Goal: Information Seeking & Learning: Learn about a topic

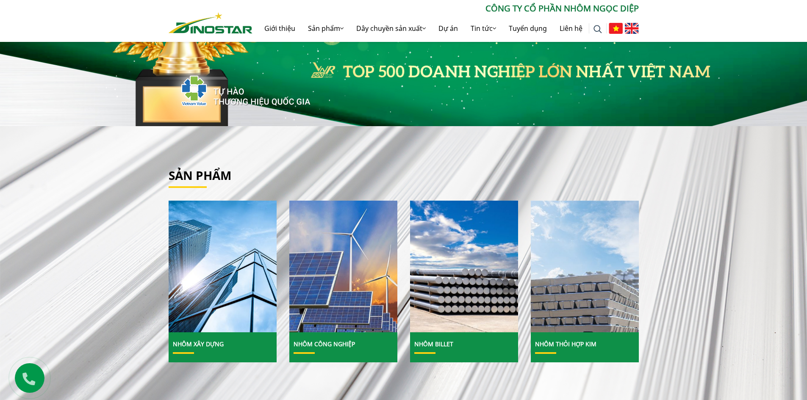
scroll to position [42, 0]
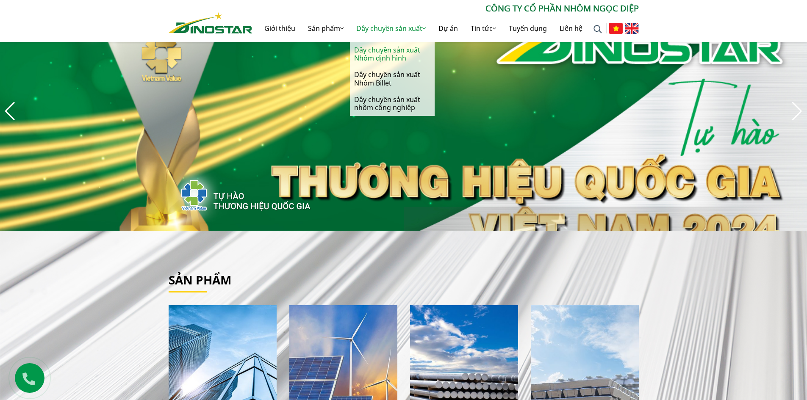
click at [378, 53] on link "Dây chuyền sản xuất Nhôm định hình" at bounding box center [392, 54] width 85 height 25
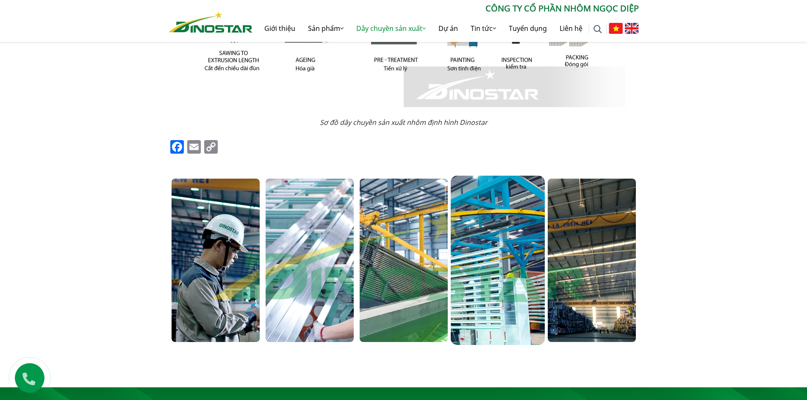
scroll to position [424, 0]
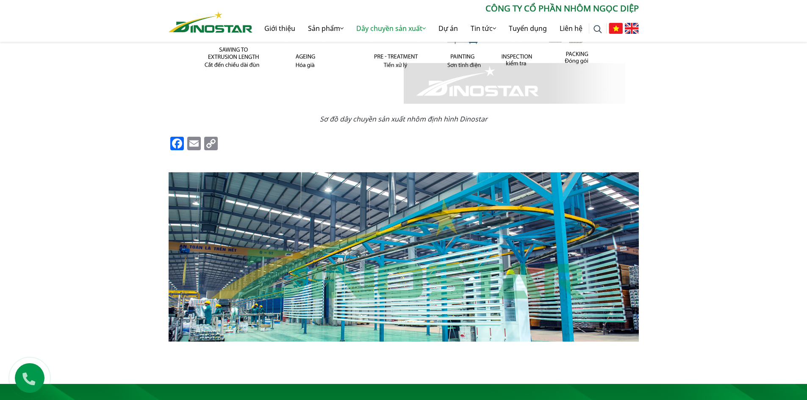
click at [476, 281] on div at bounding box center [498, 256] width 94 height 169
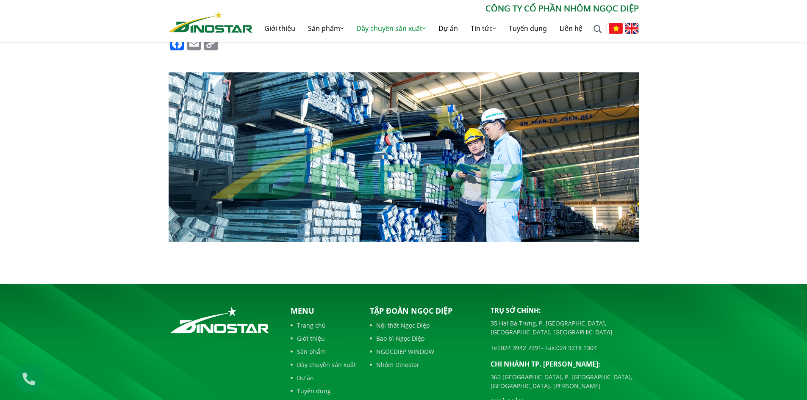
scroll to position [508, 0]
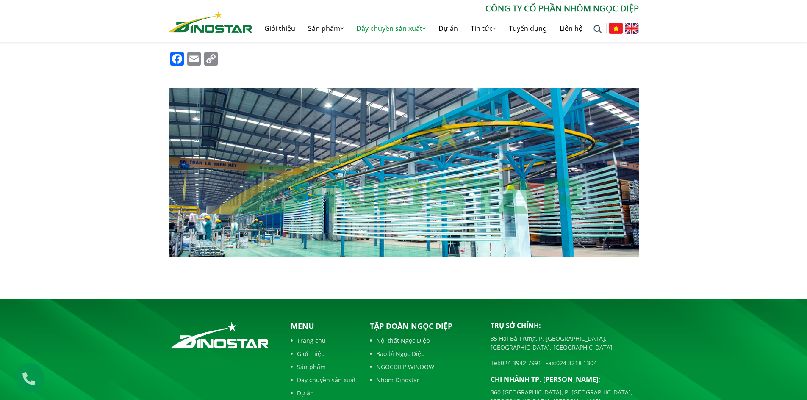
click at [511, 198] on div at bounding box center [498, 172] width 94 height 169
